Goal: Use online tool/utility: Utilize a website feature to perform a specific function

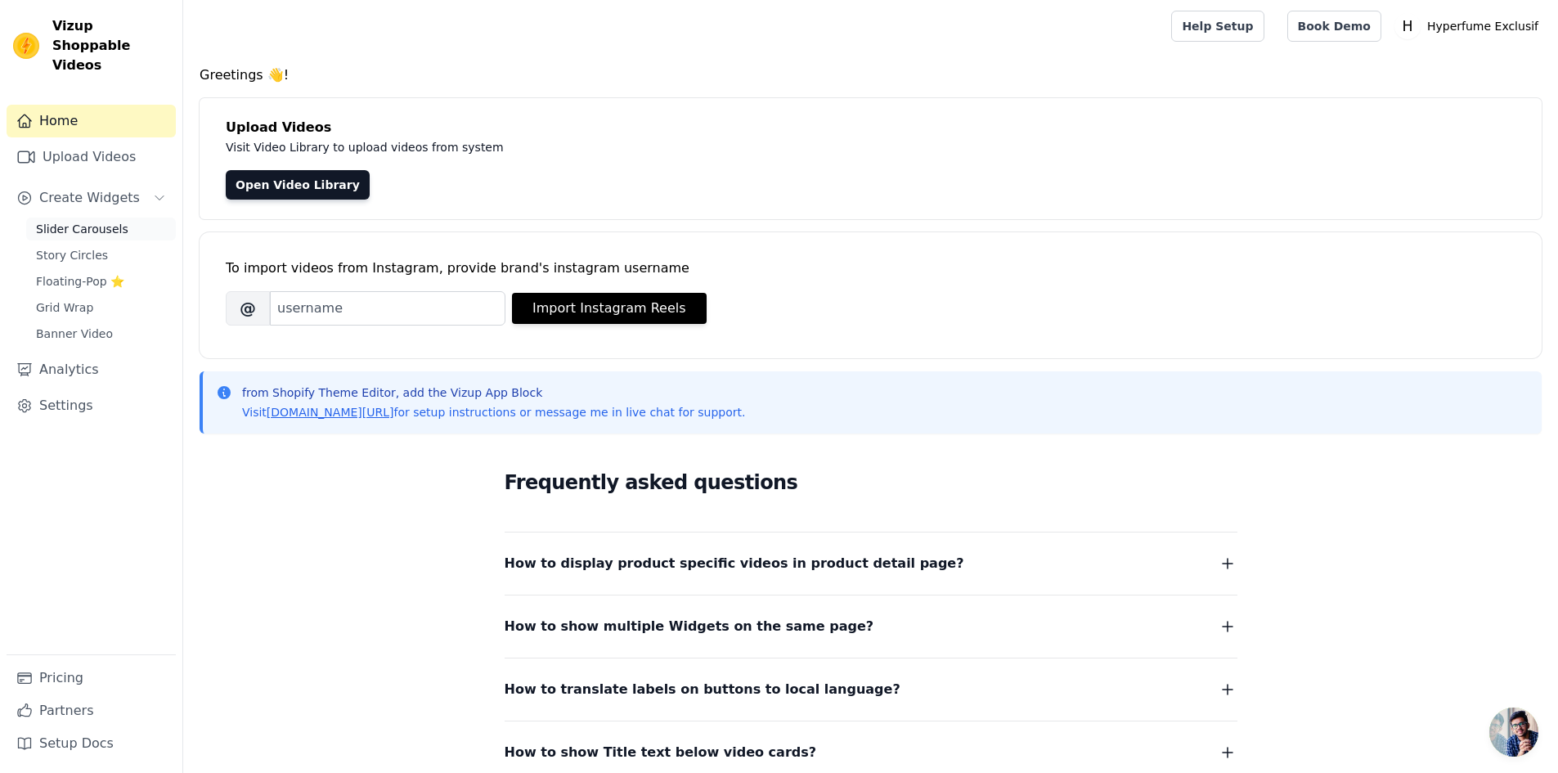
click at [94, 221] on span "Slider Carousels" at bounding box center [82, 229] width 92 height 16
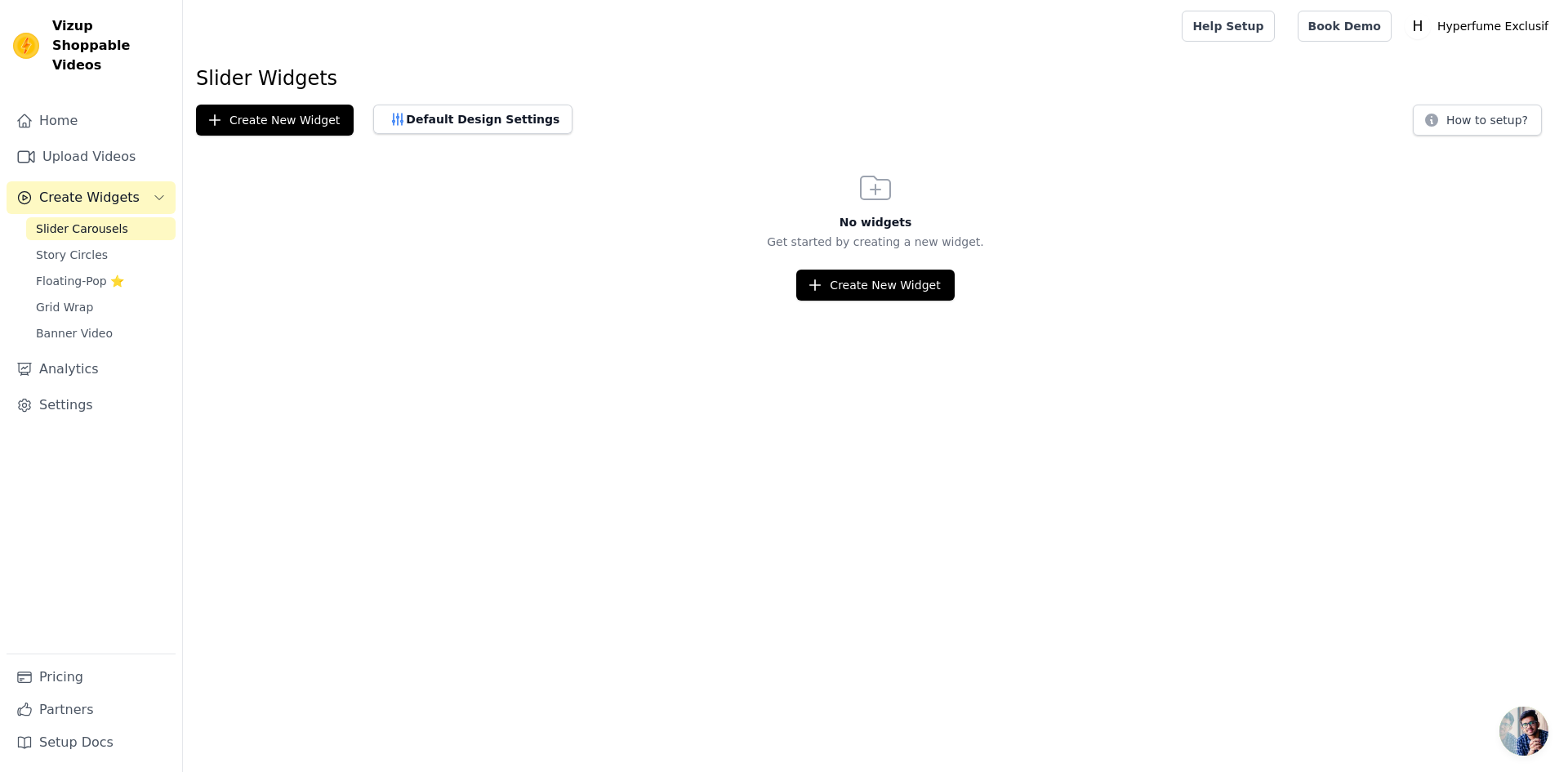
click at [879, 301] on html "Vizup Shoppable Videos Home Upload Videos Create Widgets Slider Carousels Story…" at bounding box center [784, 150] width 1568 height 301
click at [872, 294] on button "Create New Widget" at bounding box center [875, 285] width 158 height 31
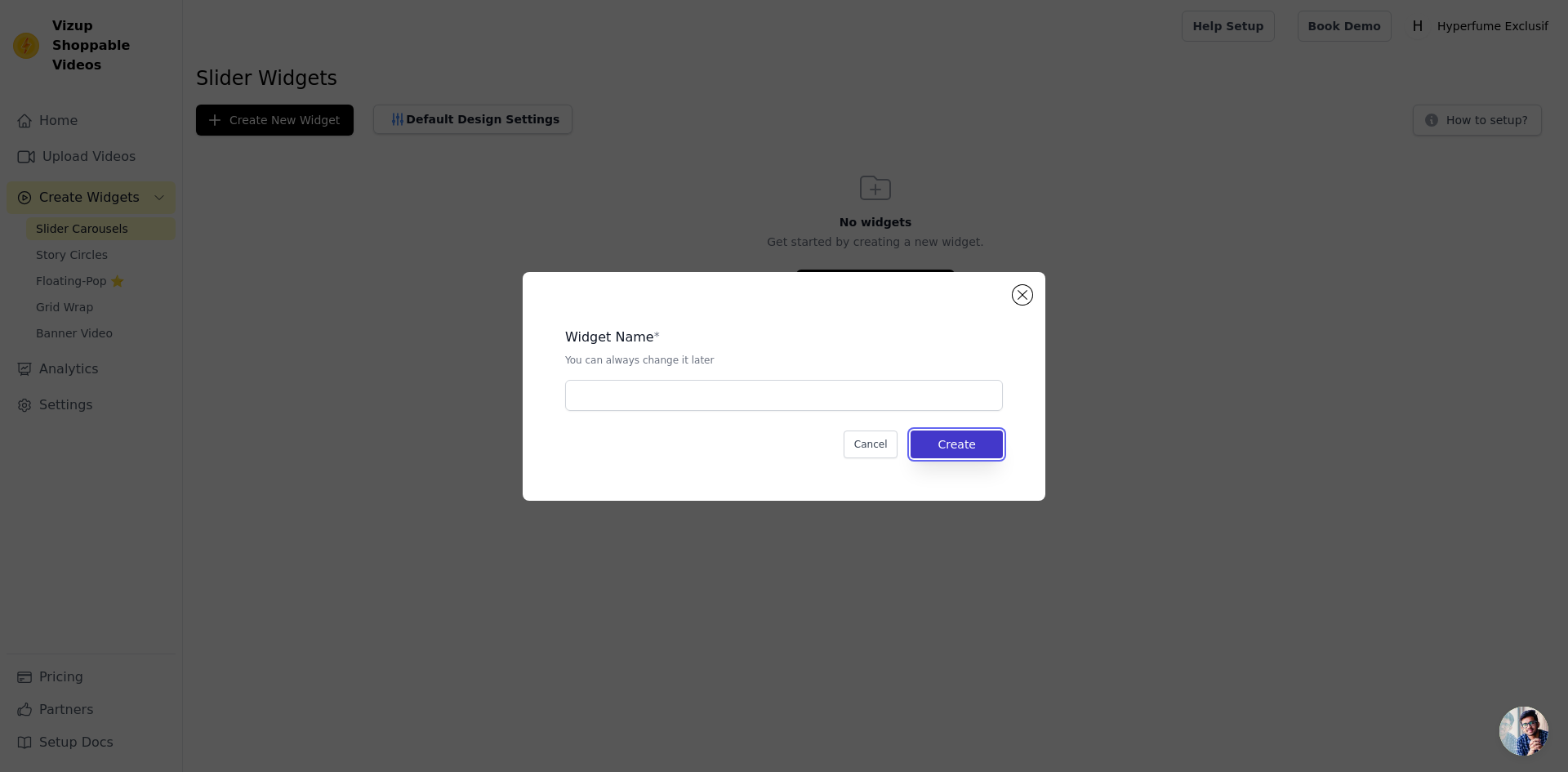
click at [971, 437] on button "Create" at bounding box center [957, 444] width 92 height 28
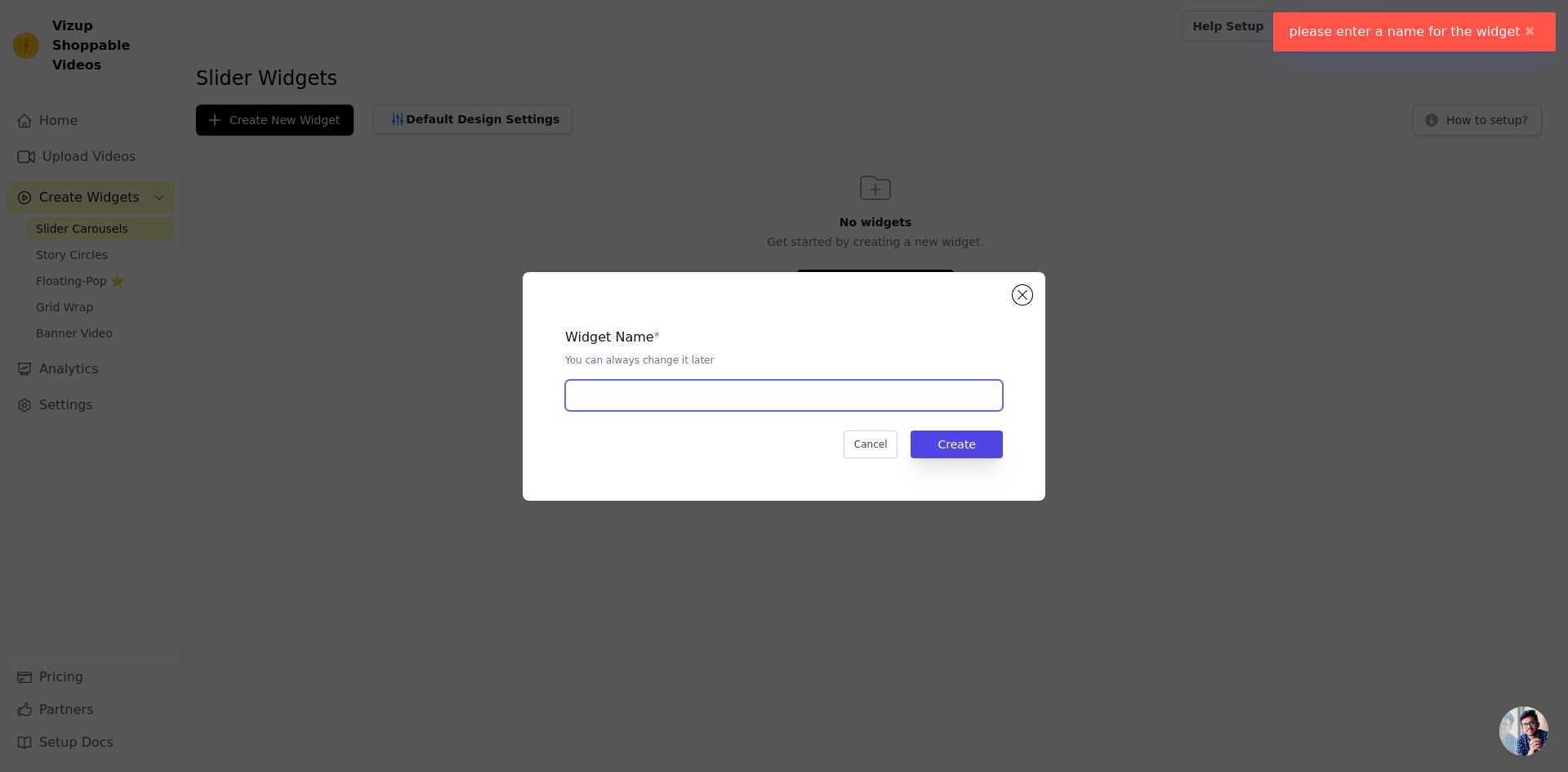
click at [819, 393] on input "text" at bounding box center [784, 394] width 437 height 31
type input "i"
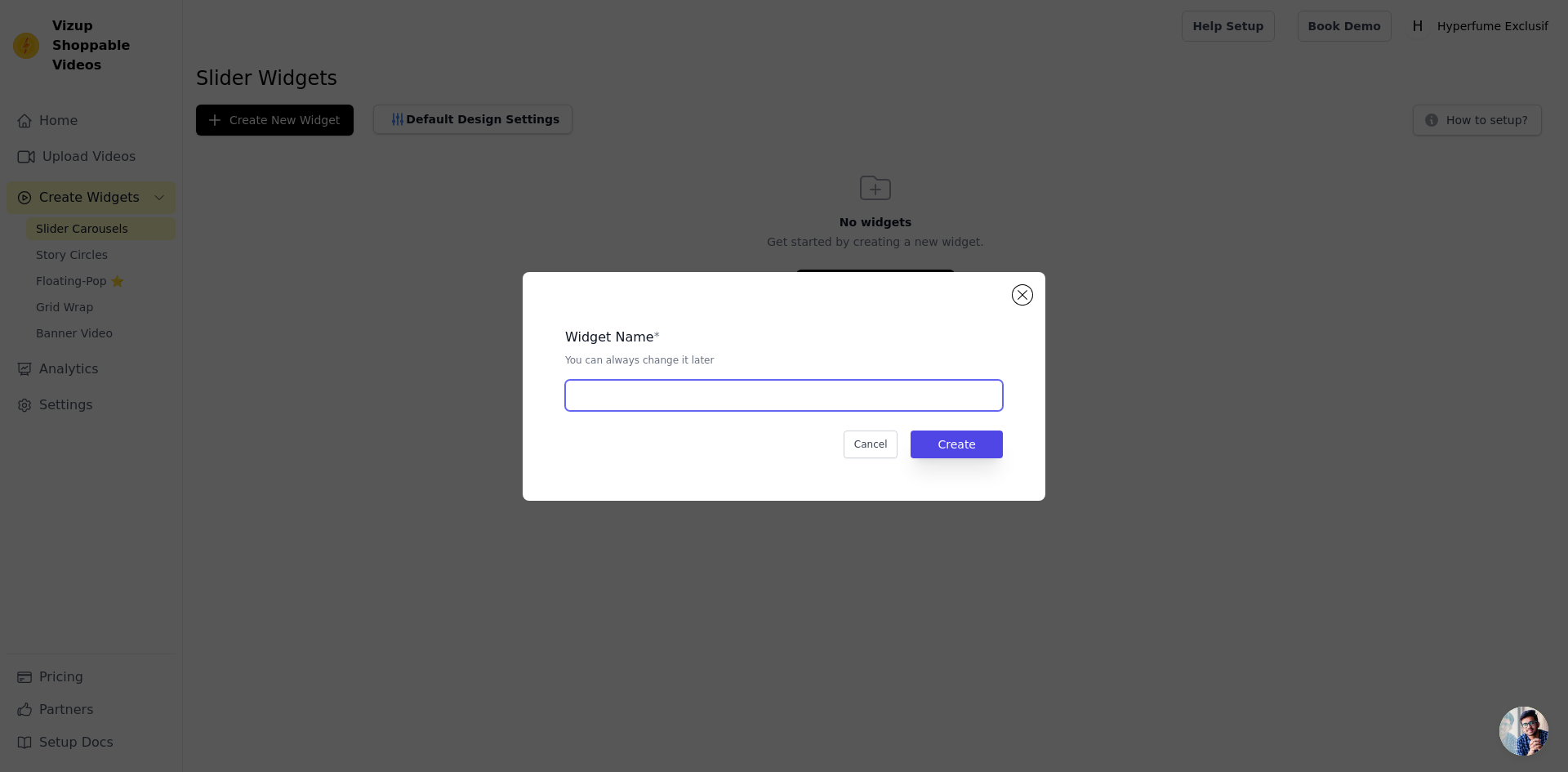
type input "b"
type input "video"
click at [965, 448] on button "Create" at bounding box center [957, 444] width 92 height 28
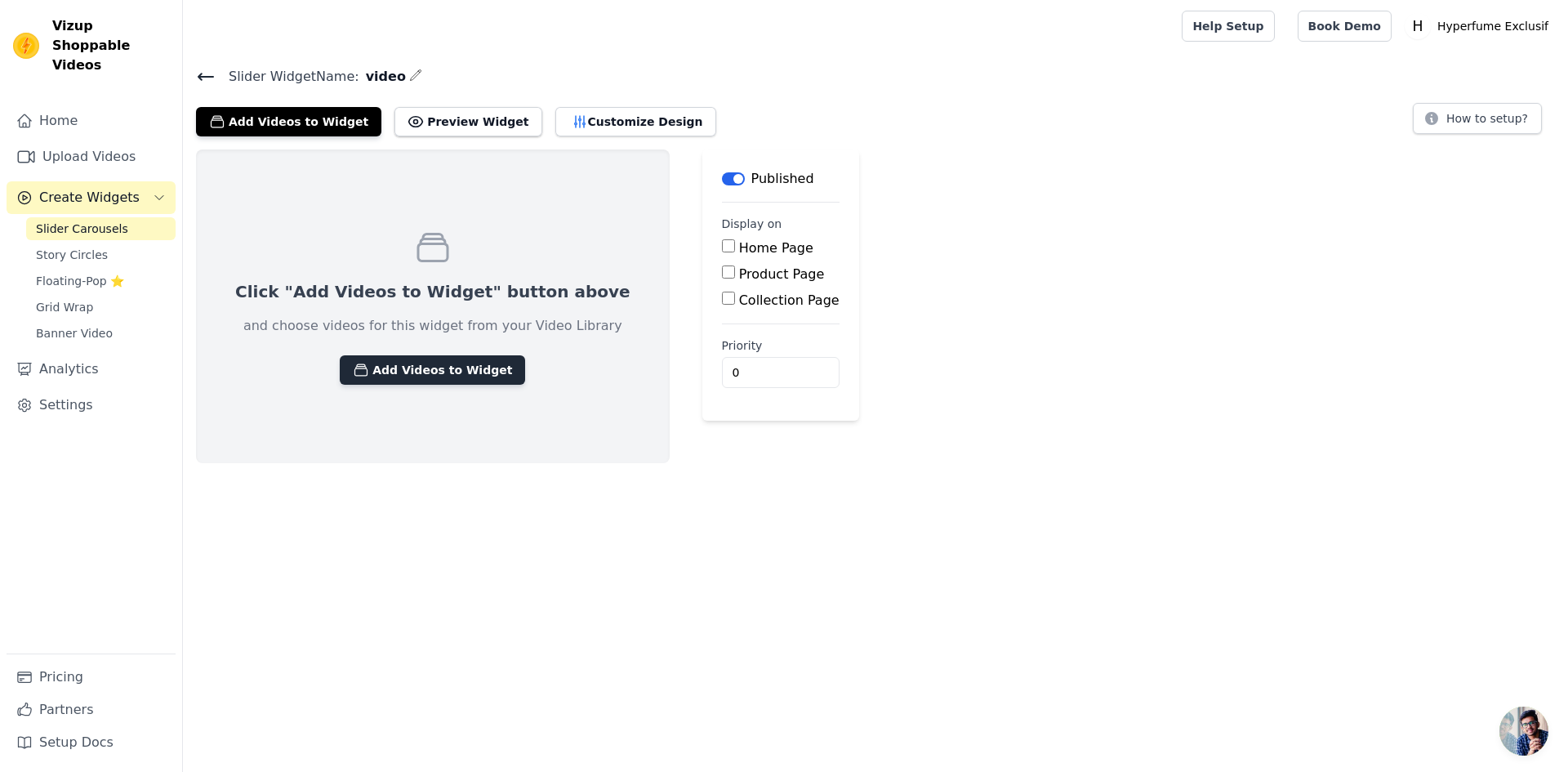
click at [431, 372] on button "Add Videos to Widget" at bounding box center [432, 370] width 186 height 29
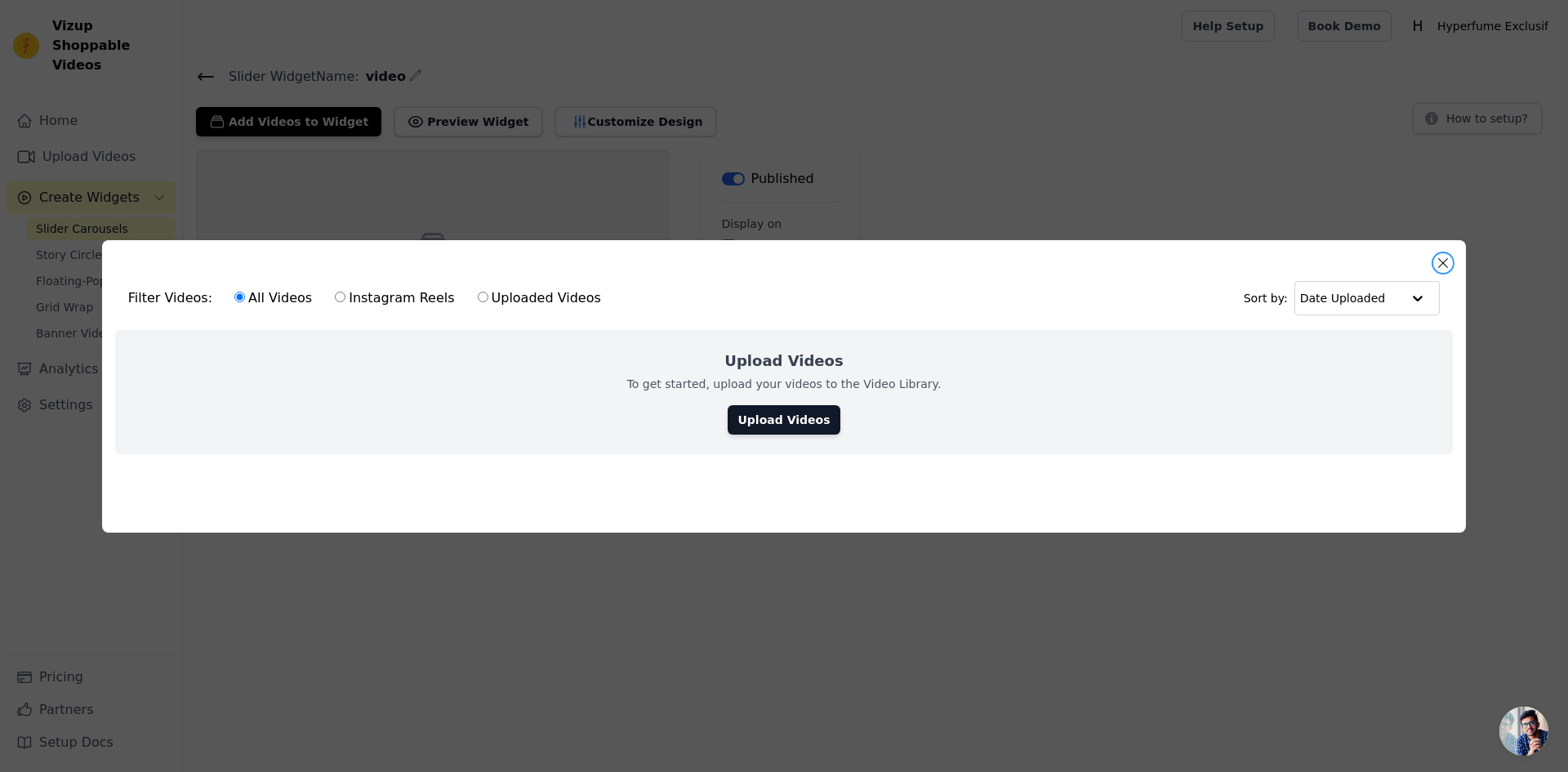
click at [1441, 258] on button "Close modal" at bounding box center [1443, 263] width 20 height 20
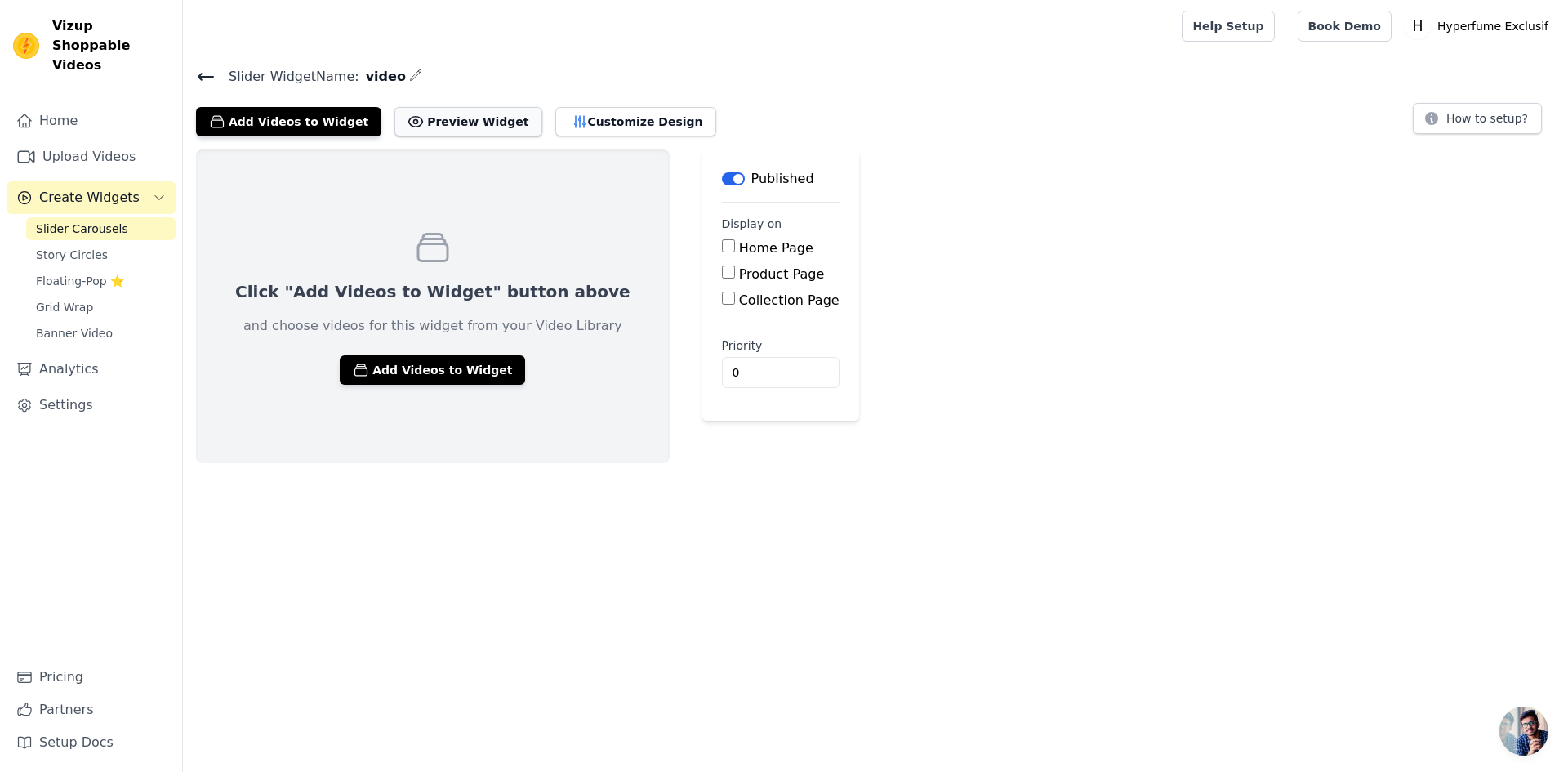
click at [425, 125] on button "Preview Widget" at bounding box center [467, 121] width 147 height 29
